Goal: Task Accomplishment & Management: Use online tool/utility

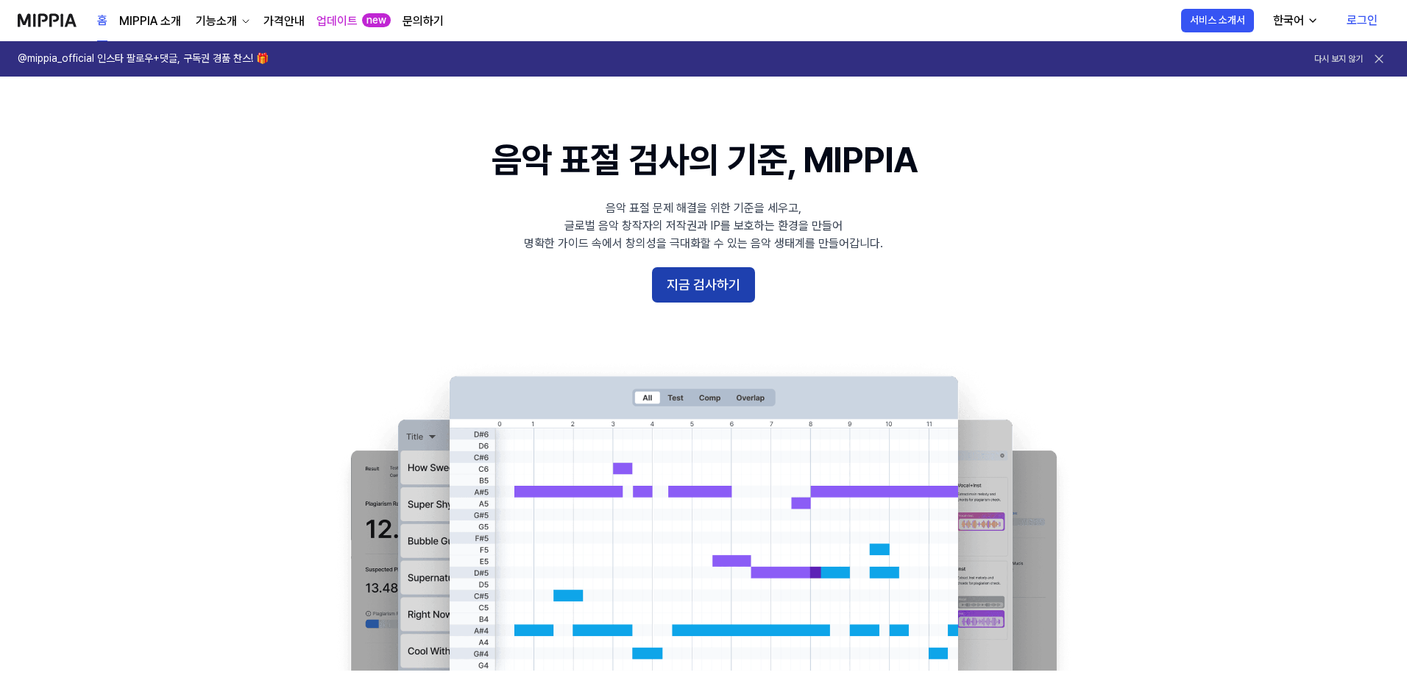
click at [709, 282] on button "지금 검사하기" at bounding box center [703, 284] width 103 height 35
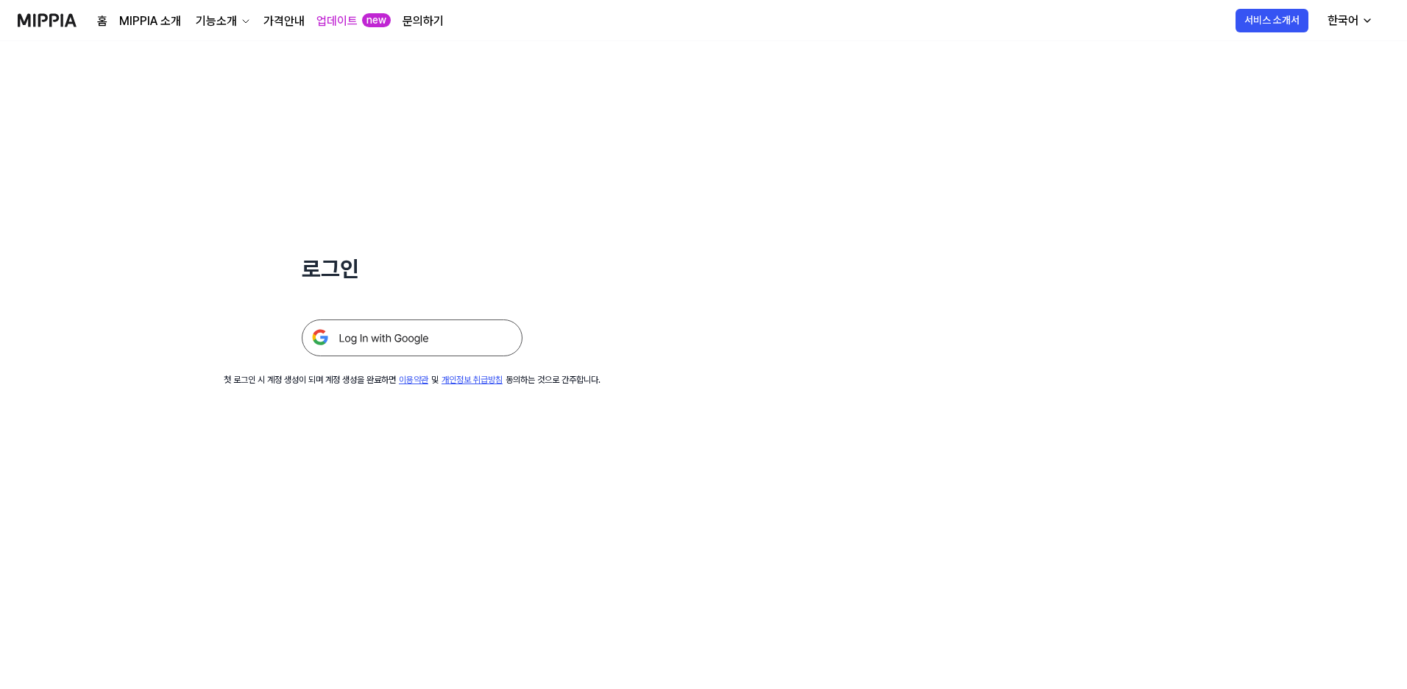
click at [409, 340] on img at bounding box center [412, 337] width 221 height 37
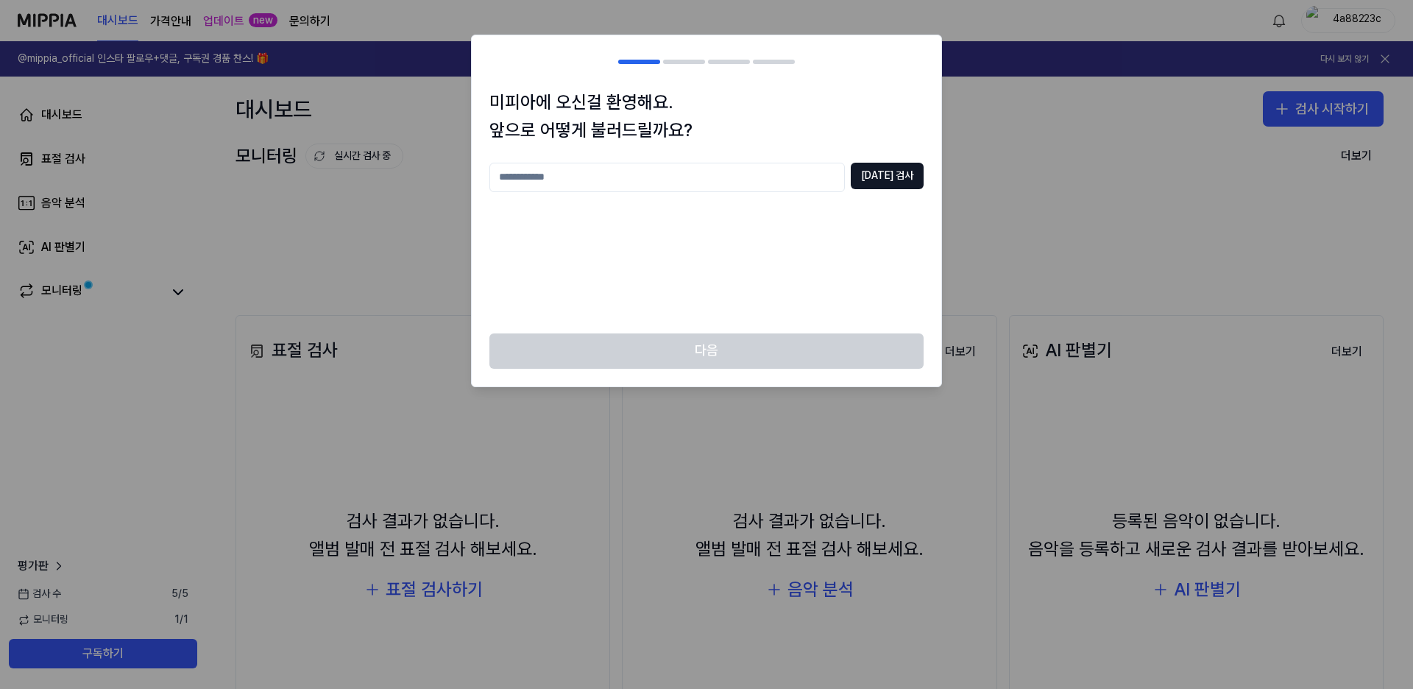
click at [633, 177] on input "text" at bounding box center [666, 177] width 355 height 29
click at [908, 177] on button "중복 검사" at bounding box center [887, 176] width 73 height 26
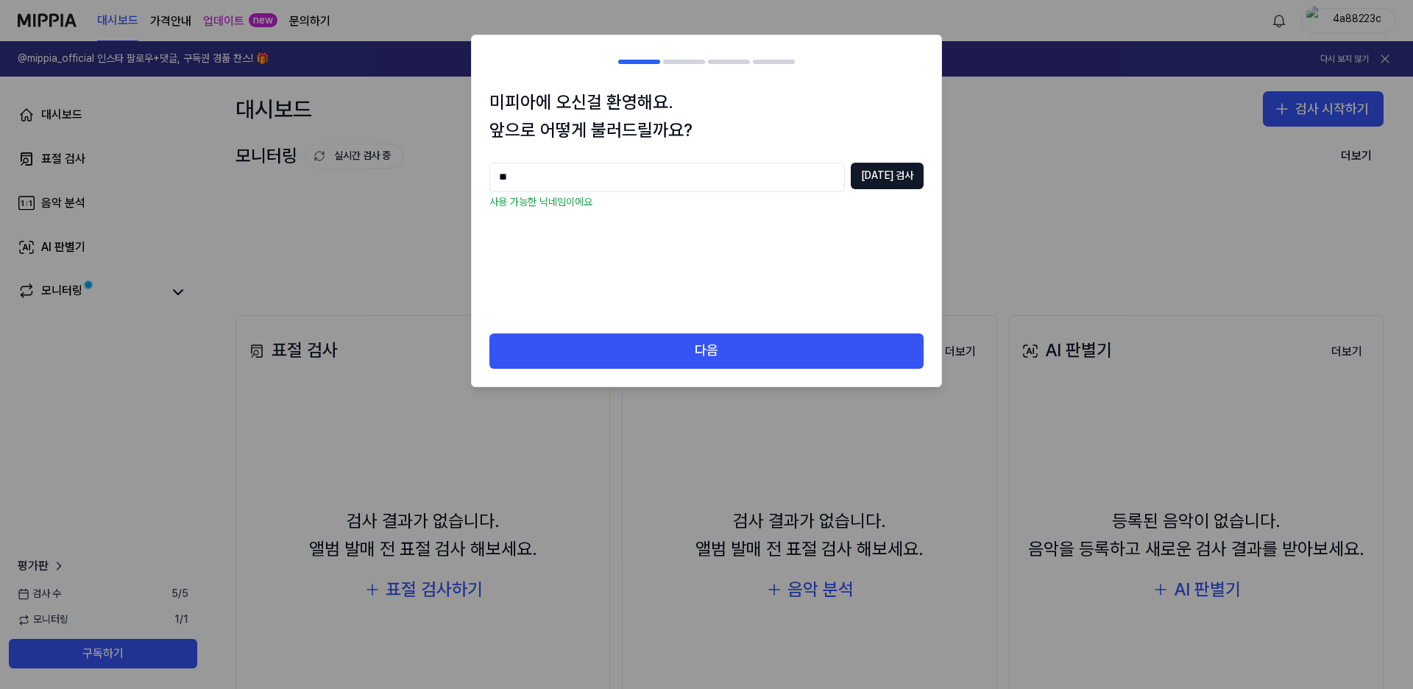
drag, startPoint x: 689, startPoint y: 180, endPoint x: 396, endPoint y: 180, distance: 293.6
click at [396, 180] on body "대시보드 가격안내 업데이트 new 문의하기 4a88223c @mippia_official 인스타 팔로우+댓글, 구독권 경품 찬스! 🎁 다시 보…" at bounding box center [706, 344] width 1413 height 689
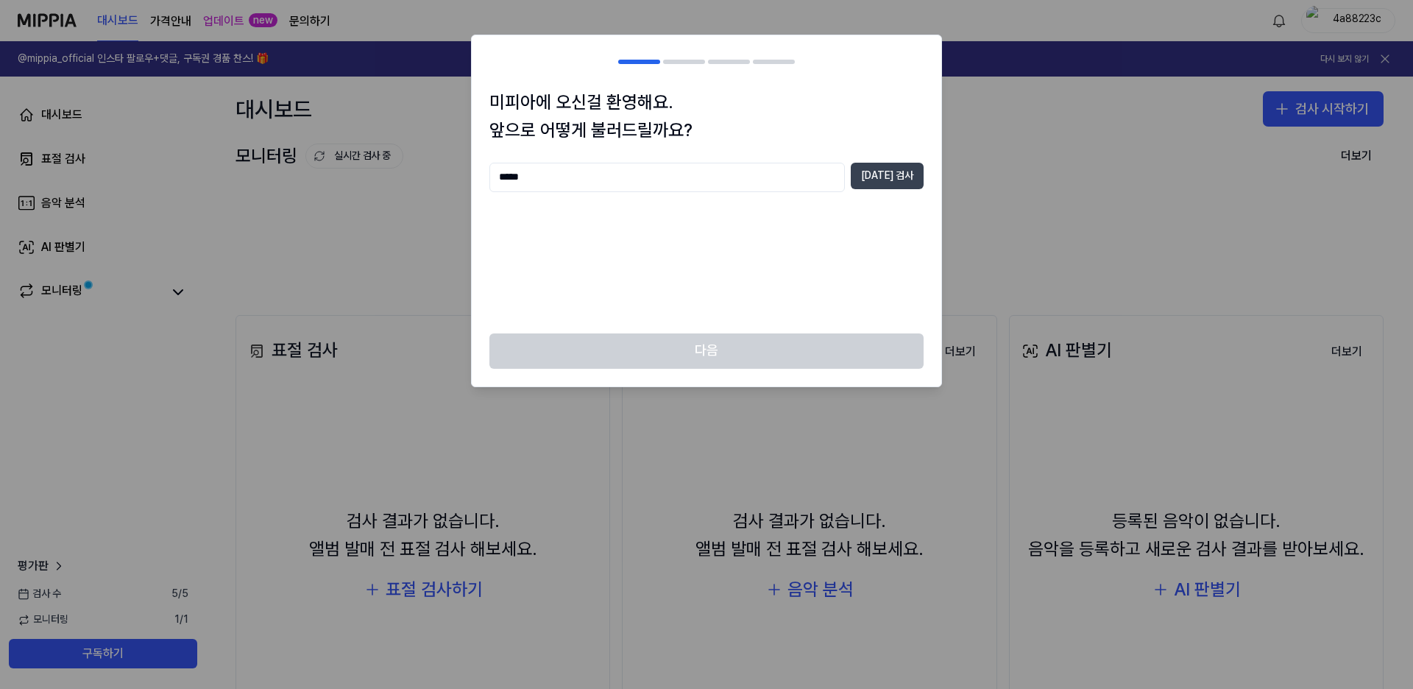
type input "*****"
click at [903, 172] on button "중복 검사" at bounding box center [887, 176] width 73 height 26
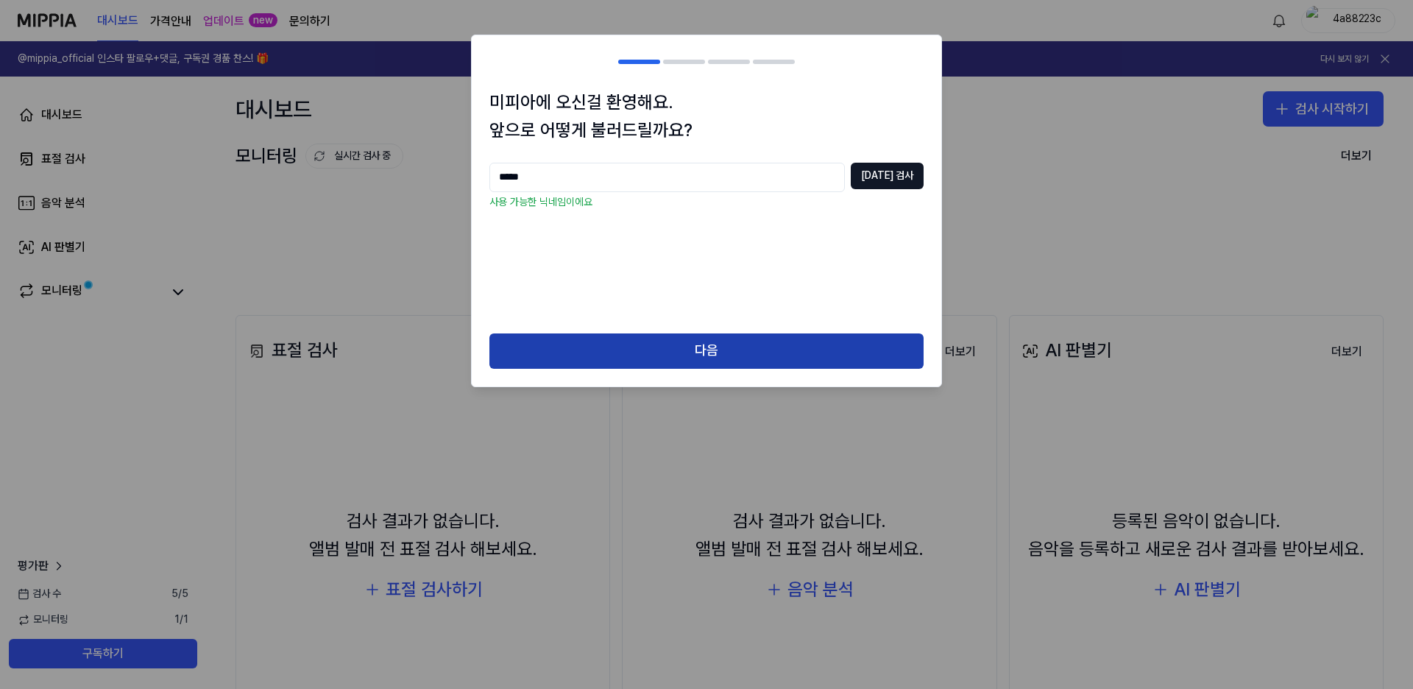
click at [668, 335] on button "다음" at bounding box center [706, 350] width 434 height 35
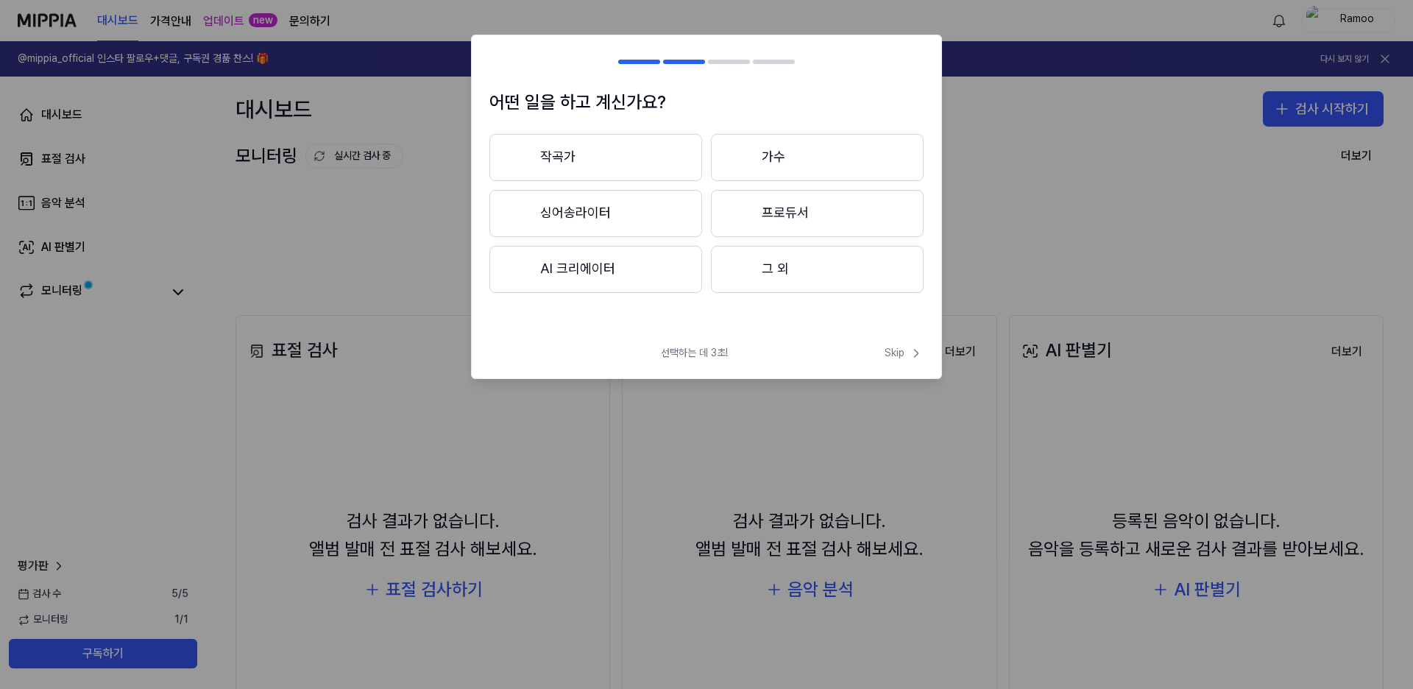
click at [762, 216] on button "프로듀서" at bounding box center [817, 213] width 213 height 47
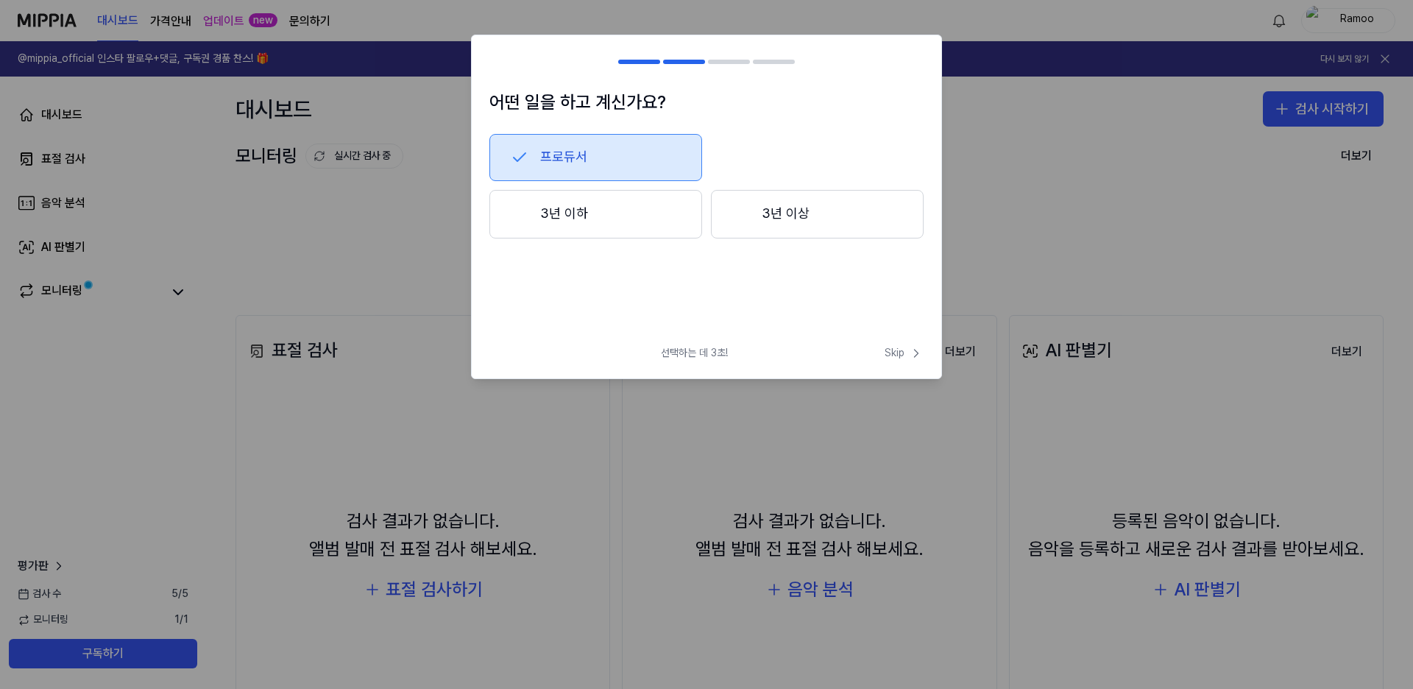
click at [618, 157] on button "프로듀서" at bounding box center [595, 157] width 213 height 47
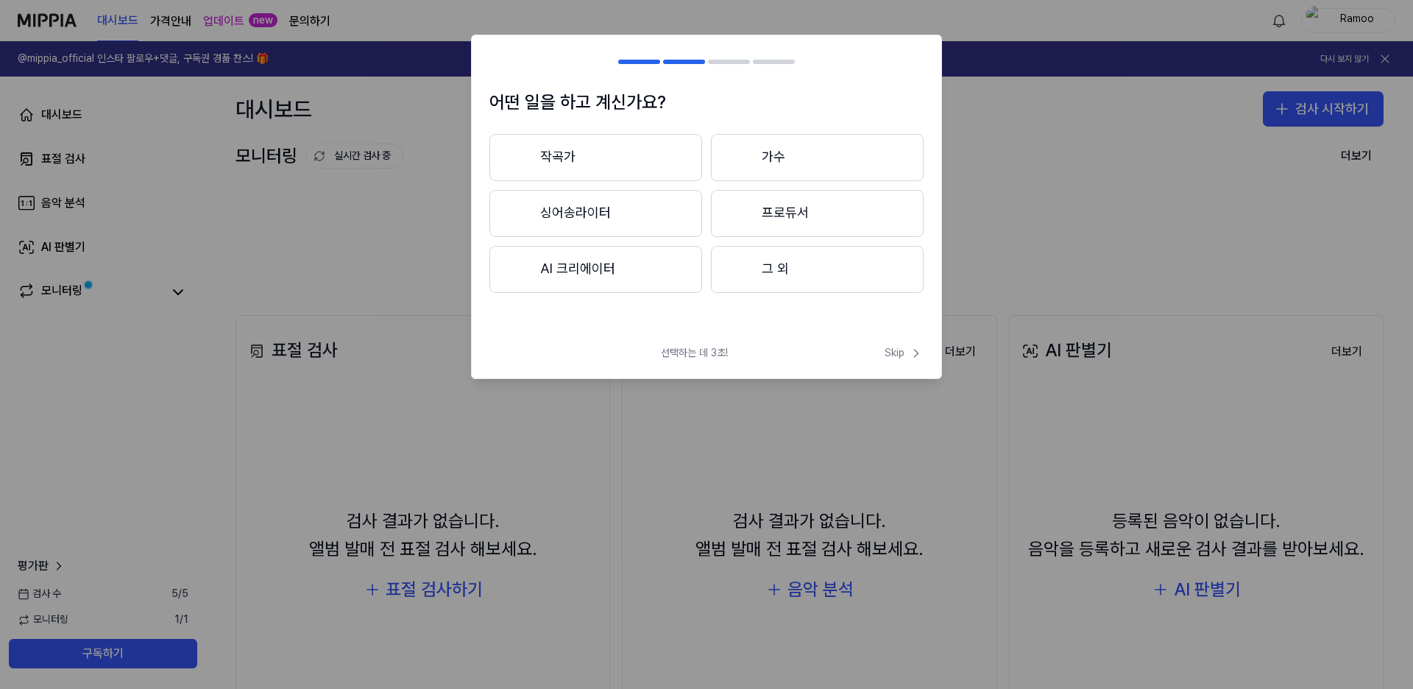
click at [786, 215] on button "프로듀서" at bounding box center [817, 213] width 213 height 47
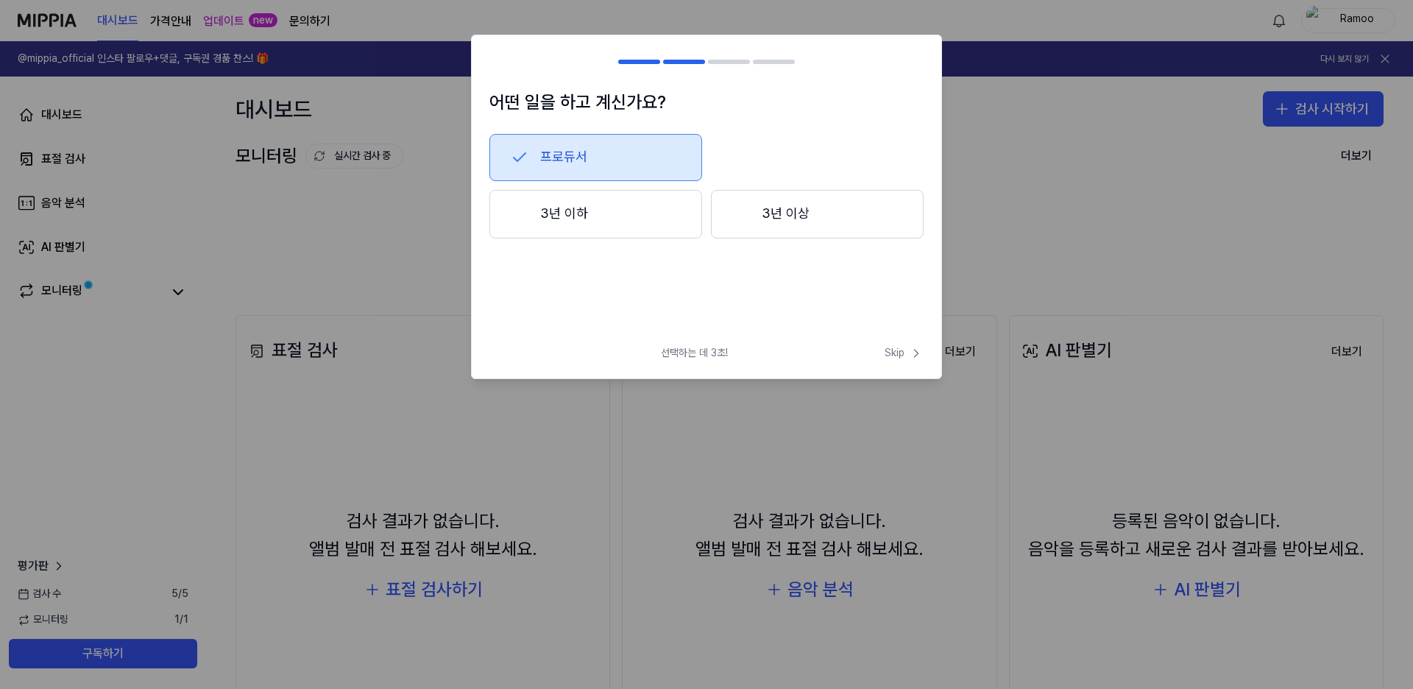
click at [627, 221] on button "3년 이하" at bounding box center [595, 214] width 213 height 49
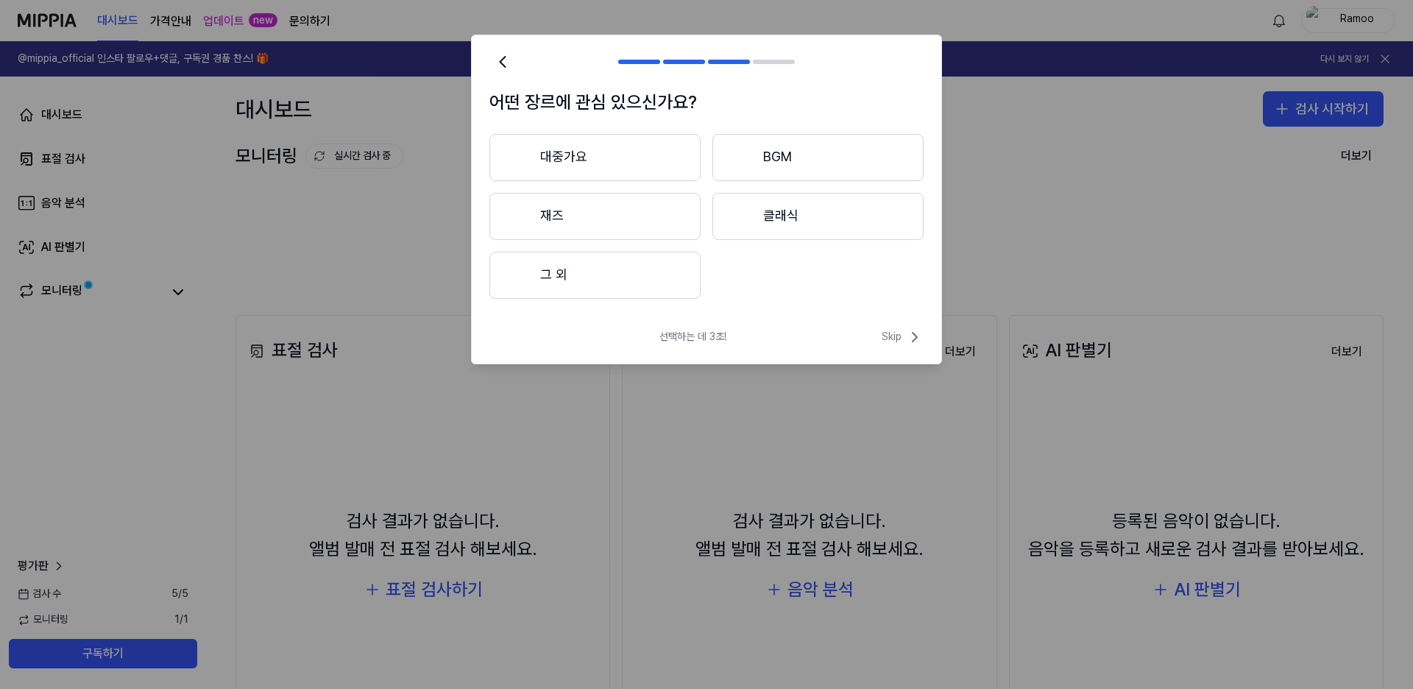
click at [787, 159] on button "BGM" at bounding box center [817, 157] width 211 height 47
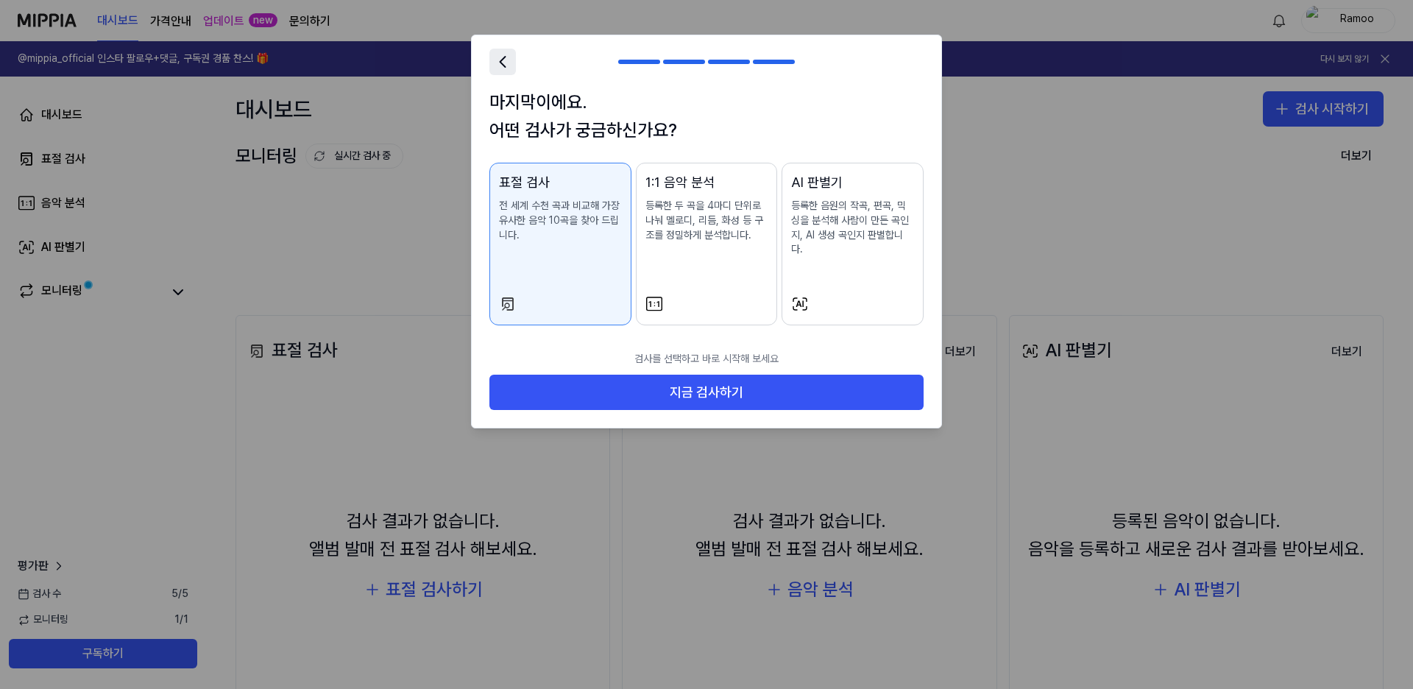
click at [498, 63] on icon at bounding box center [502, 62] width 21 height 21
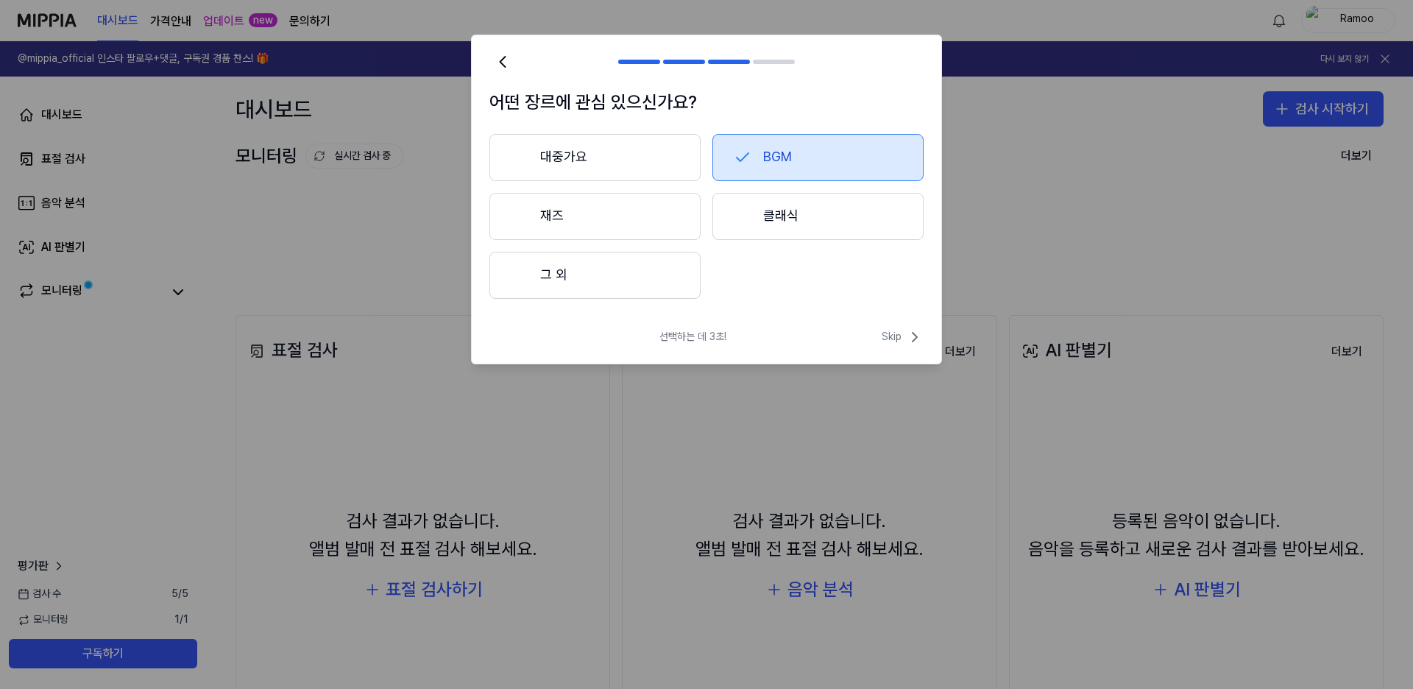
click at [627, 271] on button "그 외" at bounding box center [594, 275] width 211 height 47
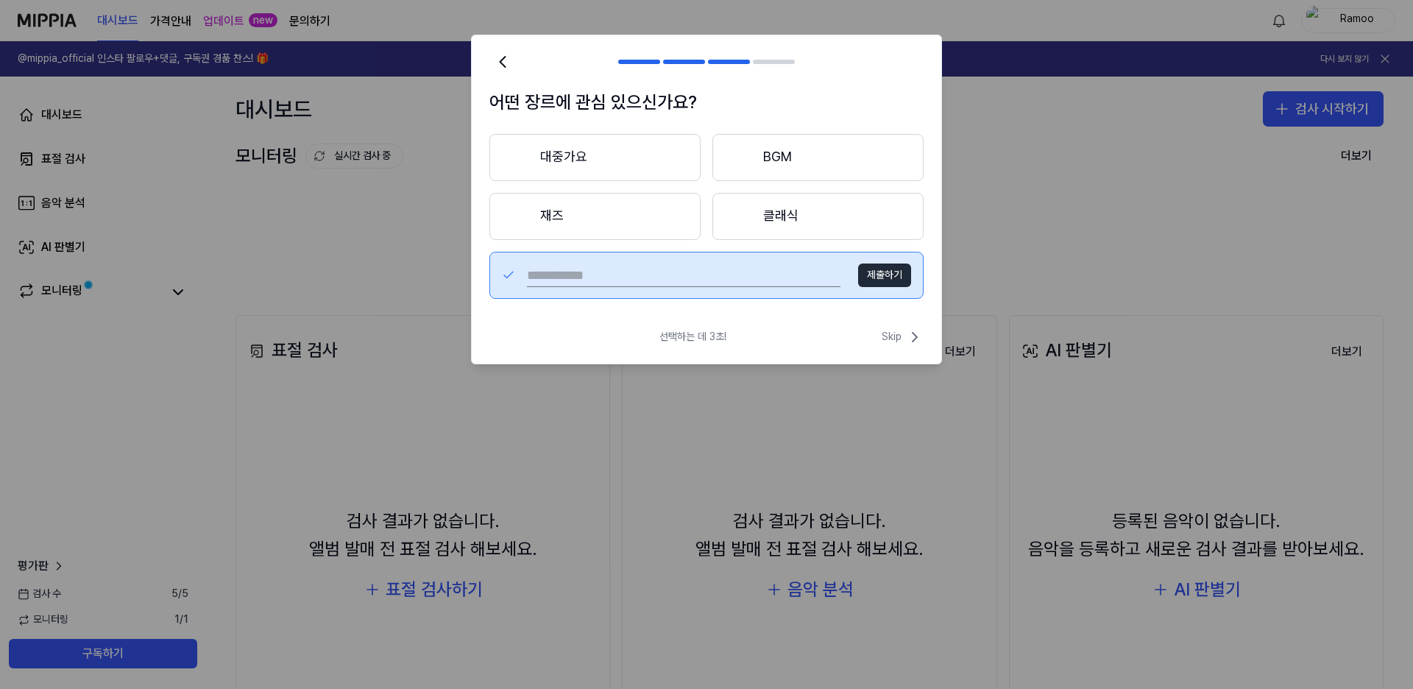
click at [764, 156] on button "BGM" at bounding box center [817, 157] width 211 height 47
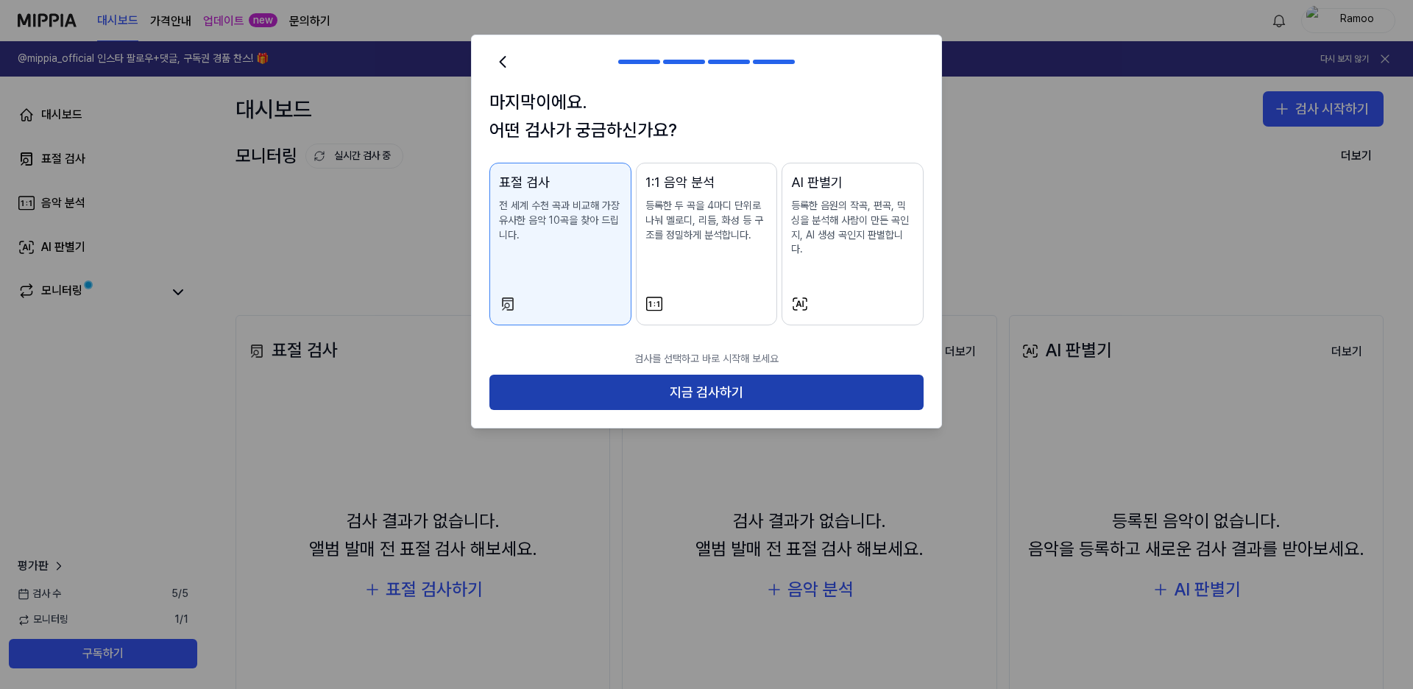
click at [706, 374] on button "지금 검사하기" at bounding box center [706, 391] width 434 height 35
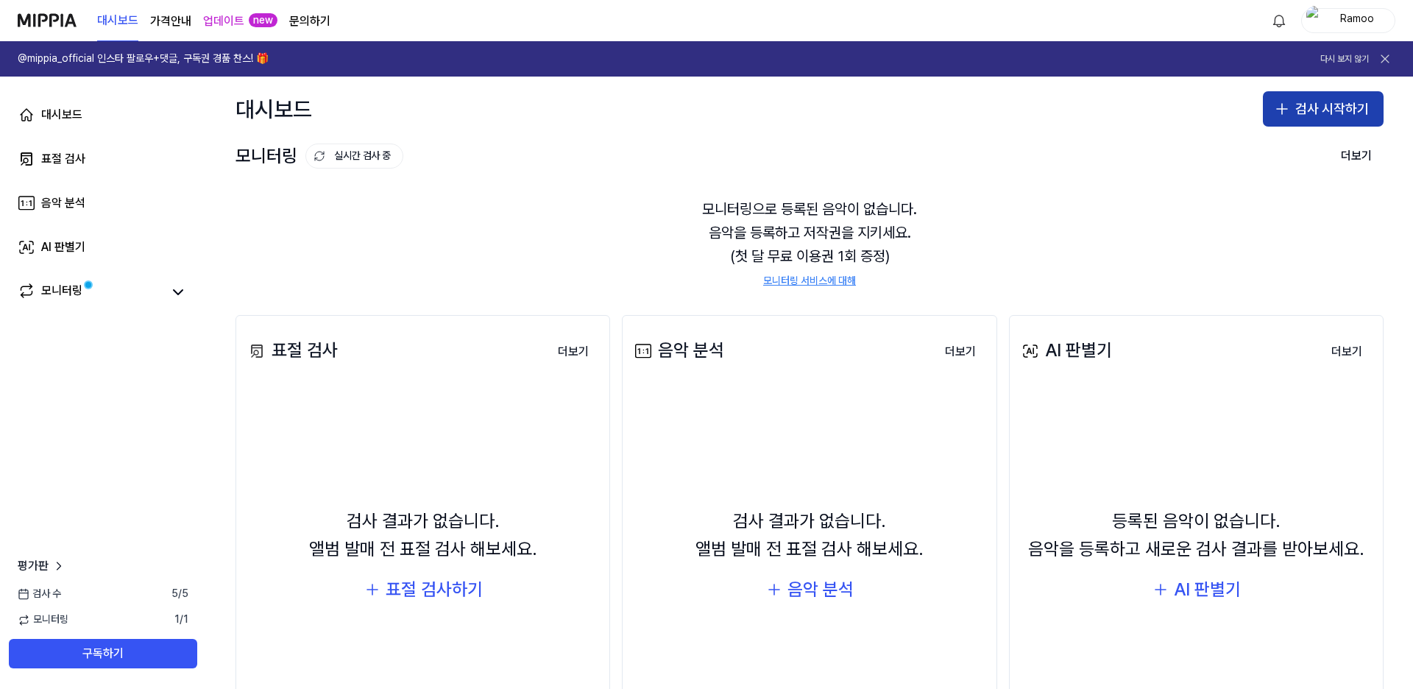
click at [1325, 107] on button "검사 시작하기" at bounding box center [1323, 108] width 121 height 35
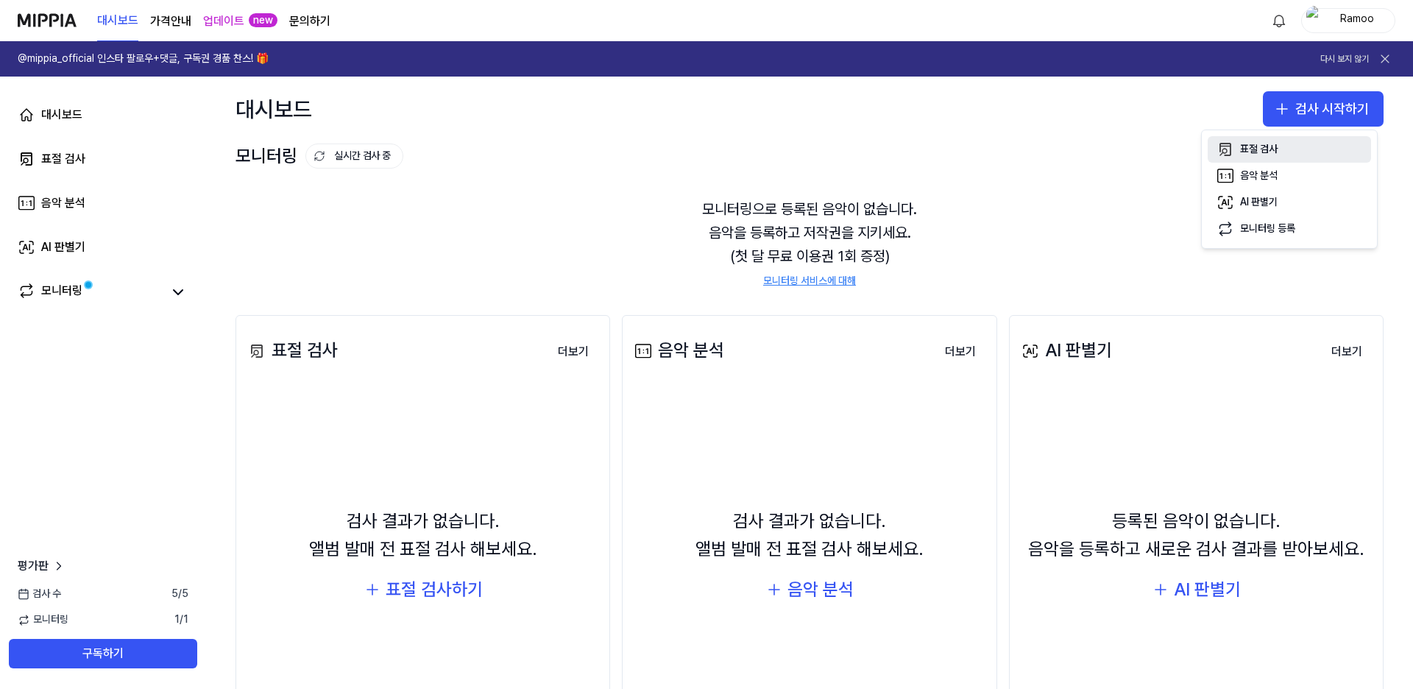
click at [1291, 149] on button "표절 검사" at bounding box center [1288, 149] width 163 height 26
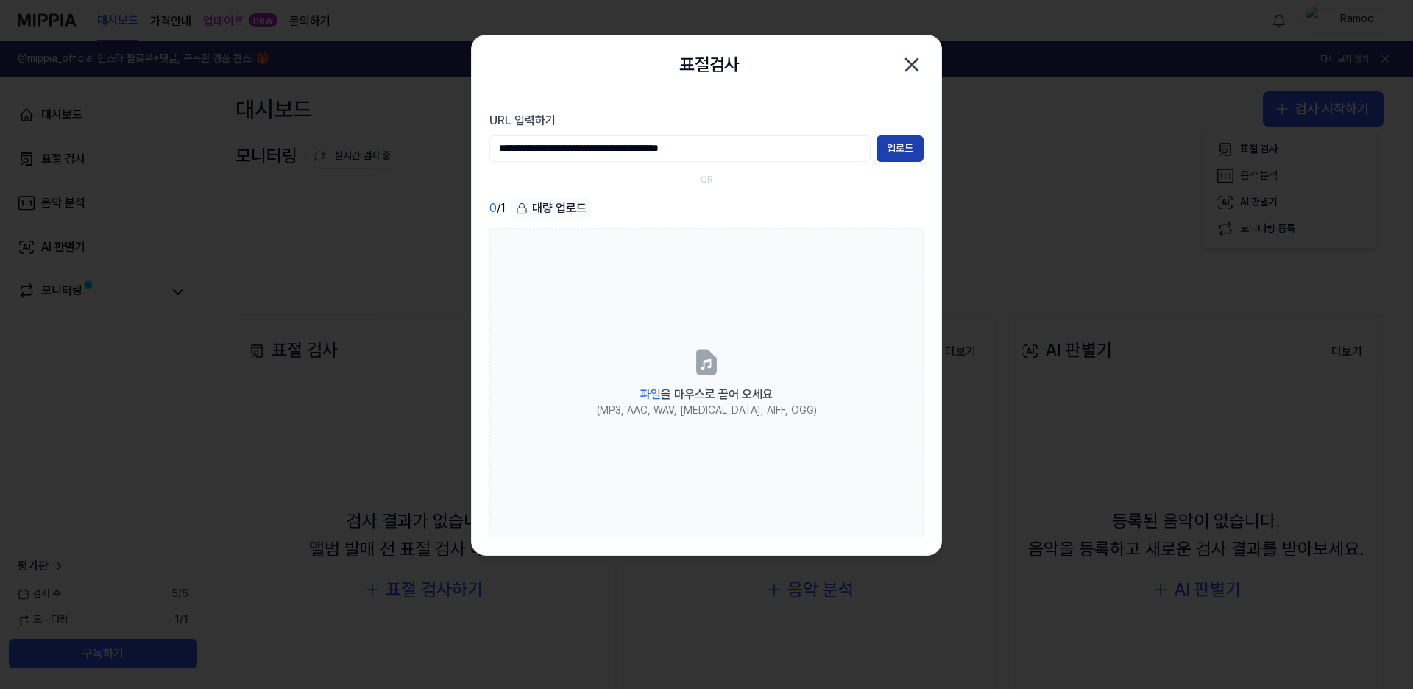
type input "**********"
click at [916, 144] on button "업로드" at bounding box center [899, 148] width 47 height 26
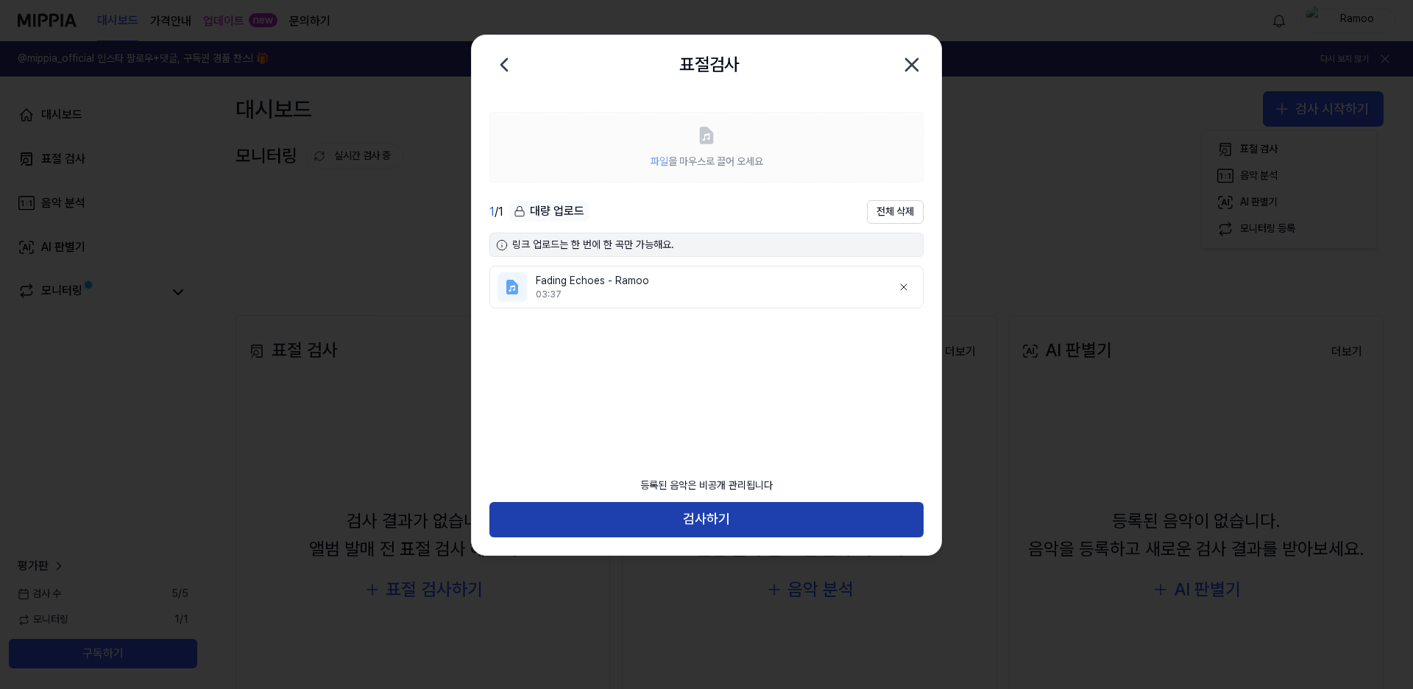
click at [725, 511] on button "검사하기" at bounding box center [706, 519] width 434 height 35
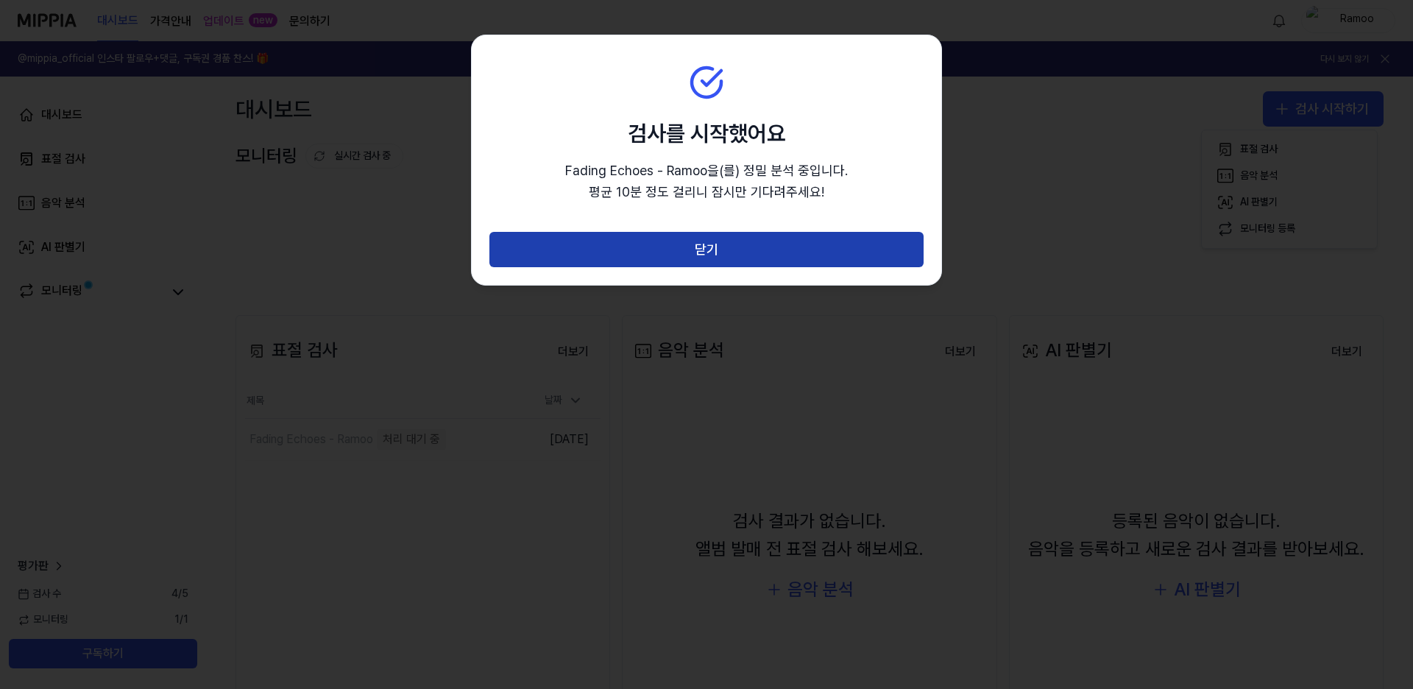
click at [728, 260] on button "닫기" at bounding box center [706, 249] width 434 height 35
